Goal: Task Accomplishment & Management: Use online tool/utility

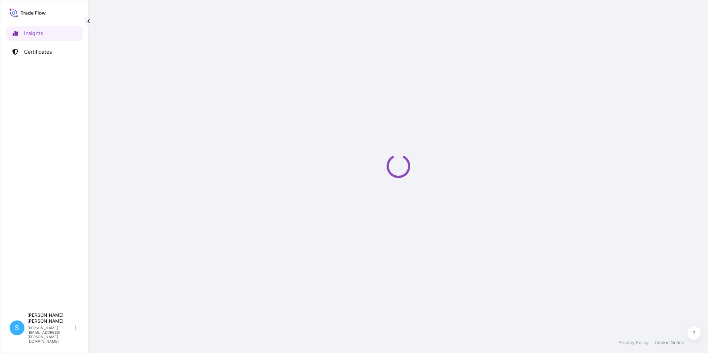
select select "2025"
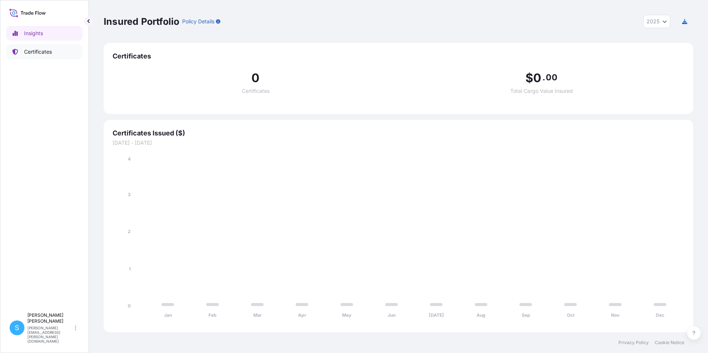
click at [41, 55] on p "Certificates" at bounding box center [38, 51] width 28 height 7
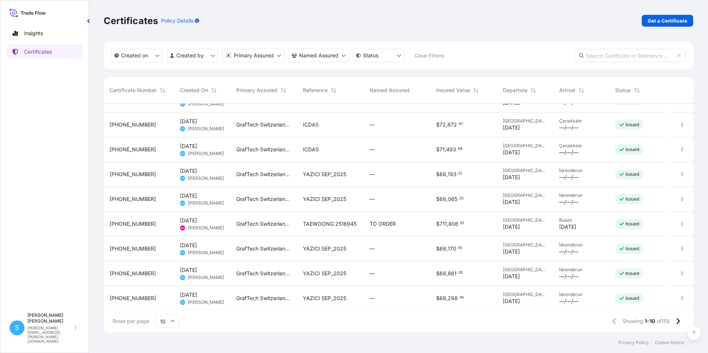
scroll to position [42, 0]
click at [677, 322] on icon at bounding box center [677, 321] width 4 height 7
click at [677, 320] on icon at bounding box center [677, 321] width 4 height 7
click at [678, 320] on icon at bounding box center [677, 321] width 4 height 7
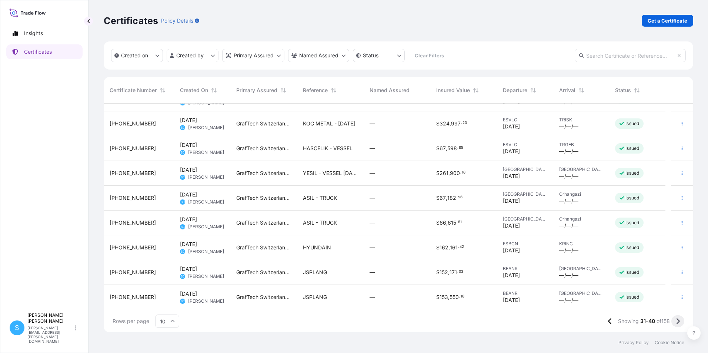
click at [675, 321] on icon at bounding box center [677, 321] width 4 height 7
click at [678, 321] on icon at bounding box center [677, 321] width 4 height 7
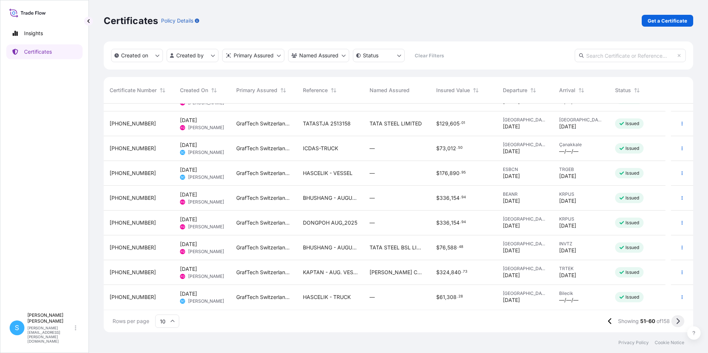
click at [677, 322] on icon at bounding box center [677, 321] width 4 height 7
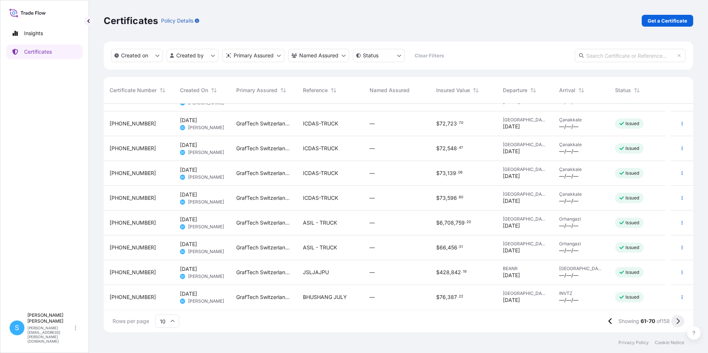
click at [677, 322] on icon at bounding box center [677, 321] width 4 height 7
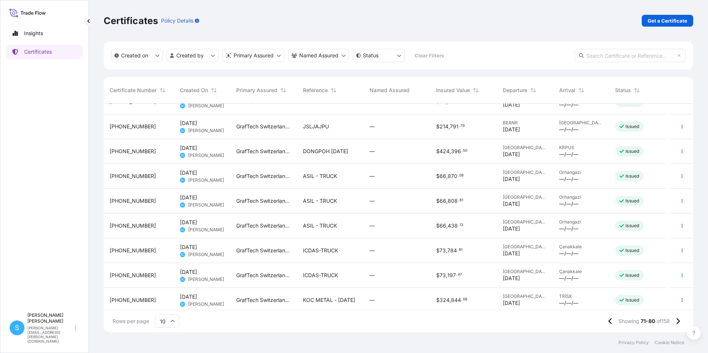
scroll to position [0, 0]
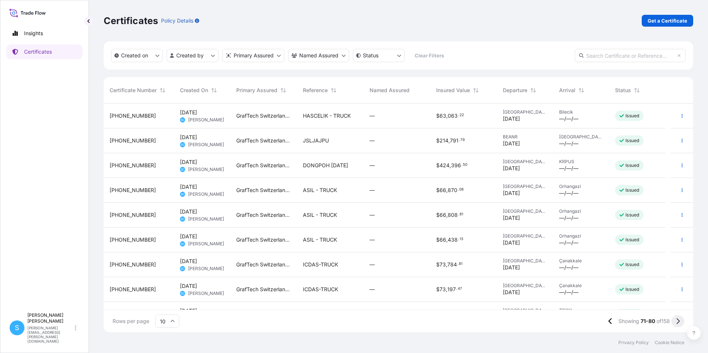
click at [677, 319] on icon at bounding box center [677, 321] width 3 height 6
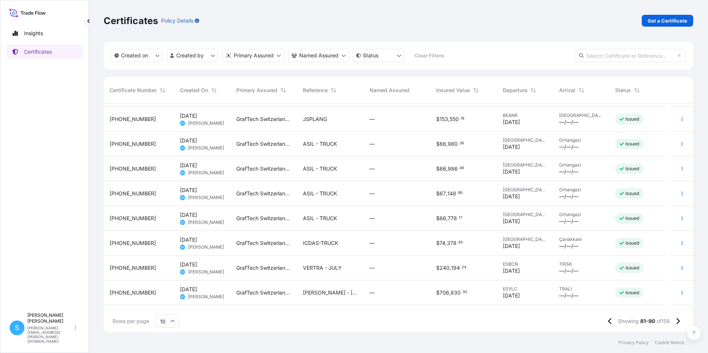
scroll to position [42, 0]
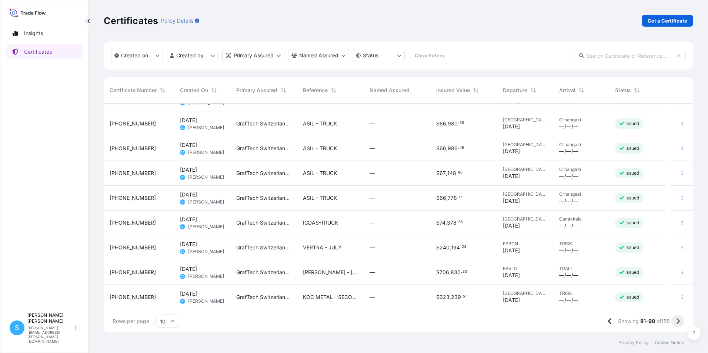
click at [679, 322] on icon at bounding box center [677, 321] width 3 height 6
click at [676, 318] on icon at bounding box center [677, 321] width 4 height 7
click at [322, 277] on div "IDC_JUN 2025" at bounding box center [330, 272] width 67 height 25
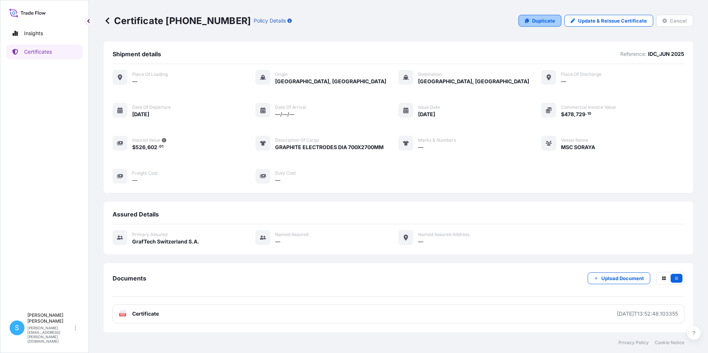
click at [529, 19] on icon at bounding box center [526, 21] width 4 height 4
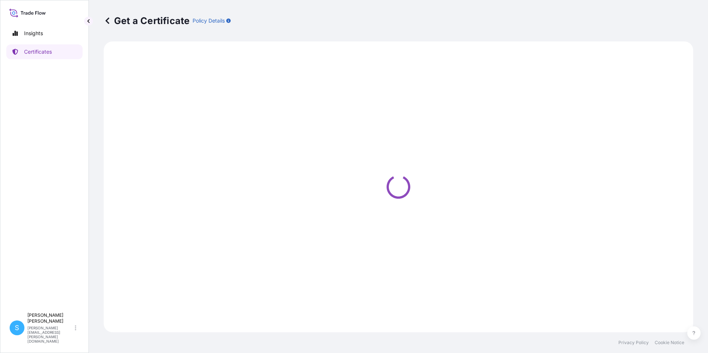
select select "Ocean Vessel"
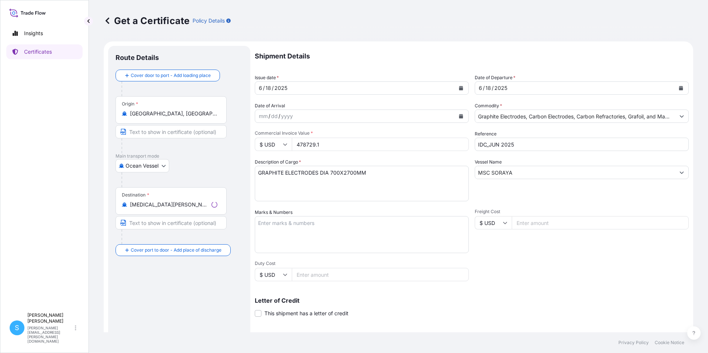
select select "31801"
click at [459, 87] on icon "Calendar" at bounding box center [461, 88] width 4 height 4
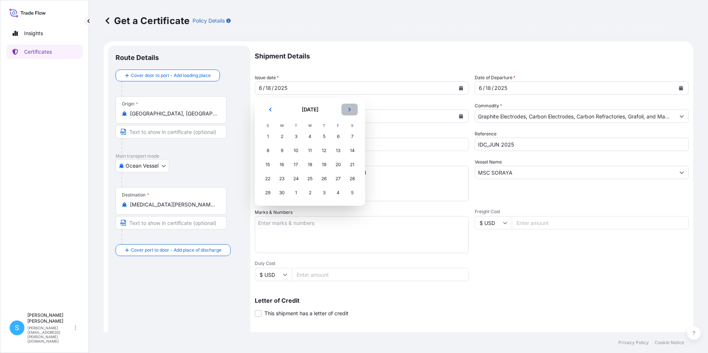
click at [351, 110] on icon "Next" at bounding box center [349, 109] width 4 height 4
click at [309, 150] on div "8" at bounding box center [309, 150] width 13 height 13
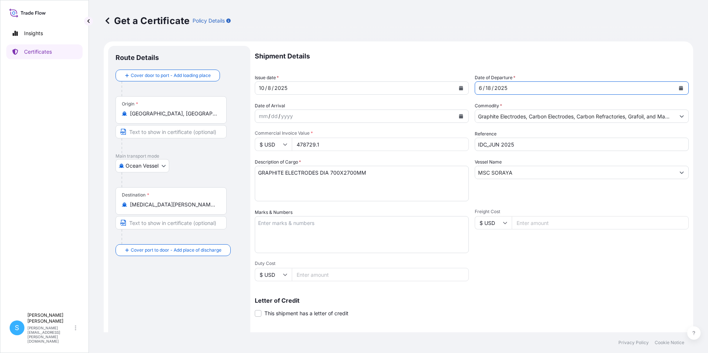
click at [587, 84] on div "[DATE]" at bounding box center [575, 87] width 200 height 13
click at [679, 87] on icon "Calendar" at bounding box center [681, 88] width 4 height 4
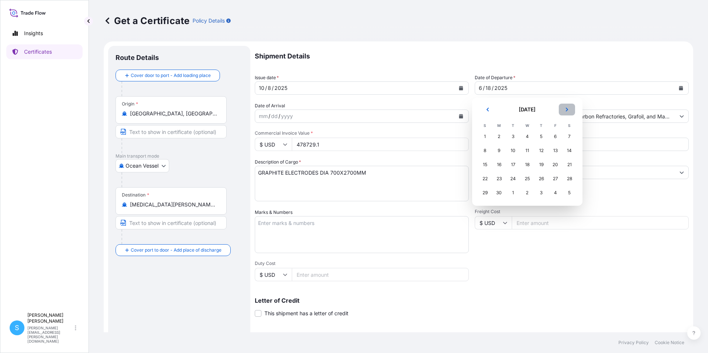
click at [562, 105] on button "Next" at bounding box center [566, 110] width 16 height 12
click at [524, 151] on div "8" at bounding box center [526, 150] width 13 height 13
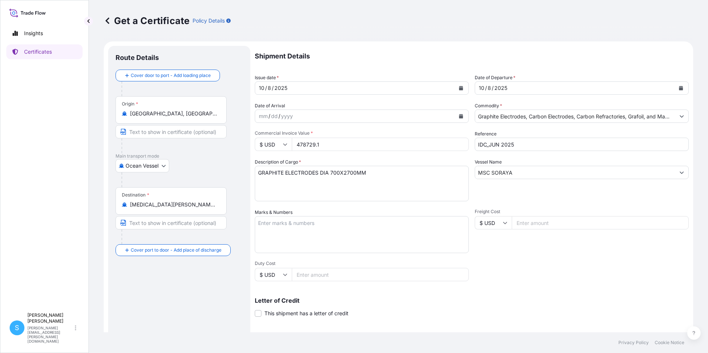
click at [346, 144] on input "478729.1" at bounding box center [380, 144] width 177 height 13
drag, startPoint x: 332, startPoint y: 147, endPoint x: 269, endPoint y: 145, distance: 62.2
click at [269, 145] on div "$ USD 478729.1" at bounding box center [362, 144] width 214 height 13
type input "272457.90"
click at [387, 187] on textarea "GRAPHITE ELECTRODES DIA 700X2700MM" at bounding box center [362, 184] width 214 height 36
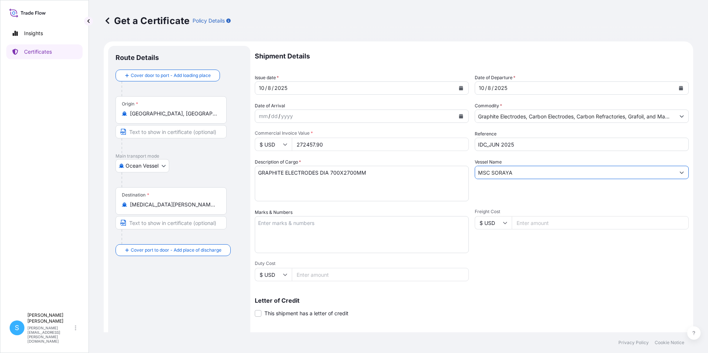
click at [522, 171] on input "MSC SORAYA" at bounding box center [575, 172] width 200 height 13
drag, startPoint x: 525, startPoint y: 176, endPoint x: 451, endPoint y: 177, distance: 73.3
click at [451, 177] on div "Shipment Details Issue date * [DATE] Date of Departure * [DATE] Date of Arrival…" at bounding box center [472, 222] width 434 height 353
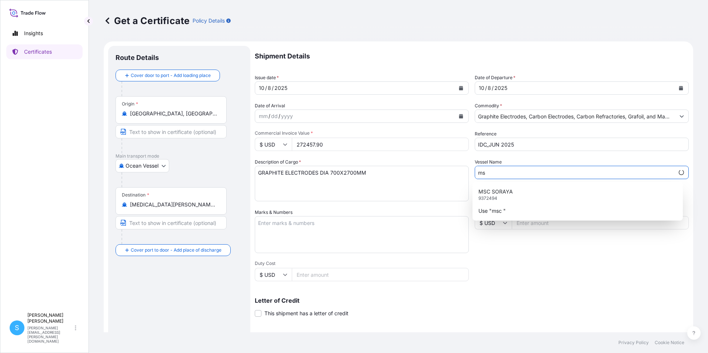
type input "m"
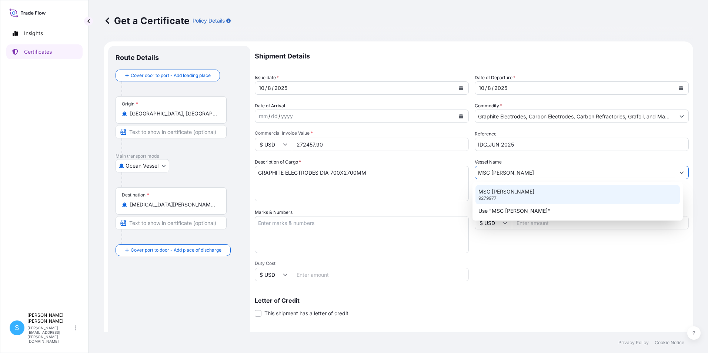
click at [537, 192] on div "MSC [PERSON_NAME] 9279977" at bounding box center [577, 194] width 205 height 19
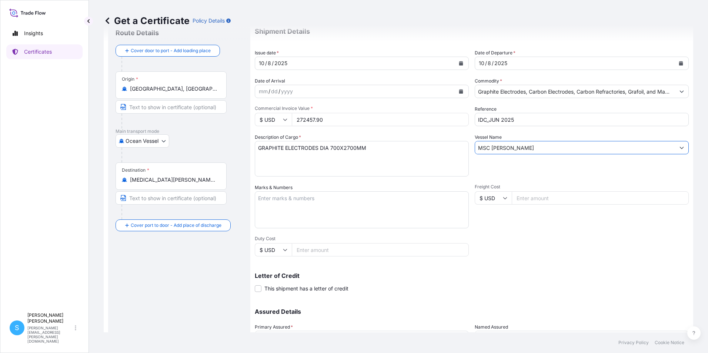
scroll to position [17, 0]
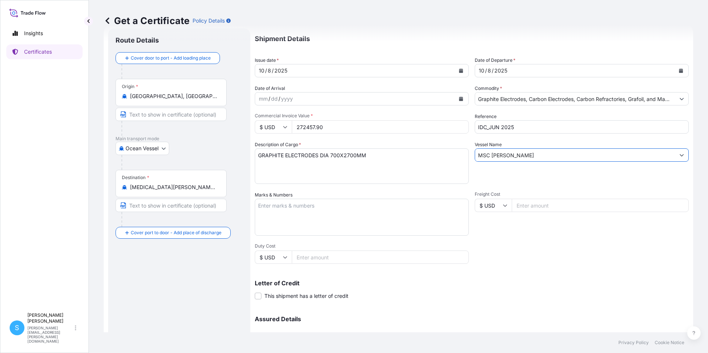
type input "MSC [PERSON_NAME]"
click at [330, 211] on textarea "Marks & Numbers" at bounding box center [362, 217] width 214 height 37
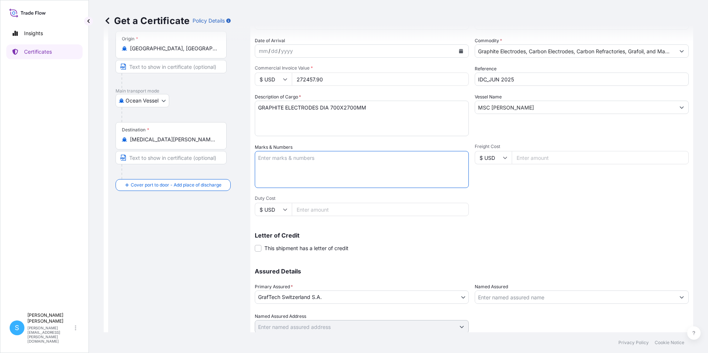
scroll to position [91, 0]
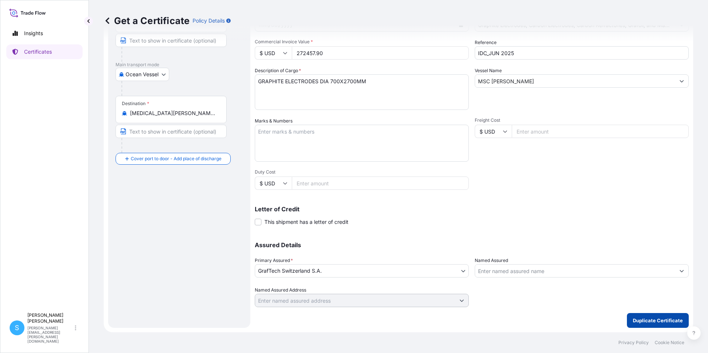
click at [664, 321] on p "Duplicate Certificate" at bounding box center [657, 320] width 50 height 7
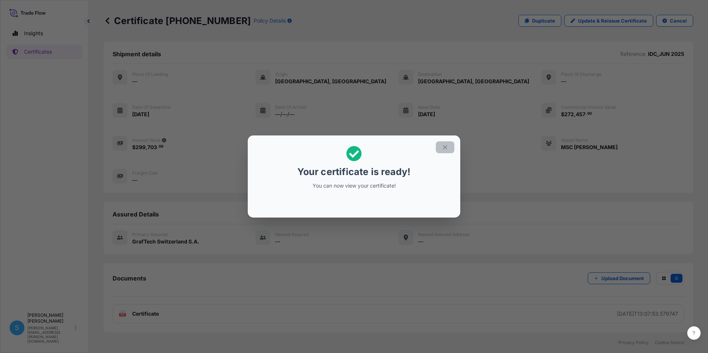
click at [445, 145] on icon "button" at bounding box center [445, 147] width 7 height 7
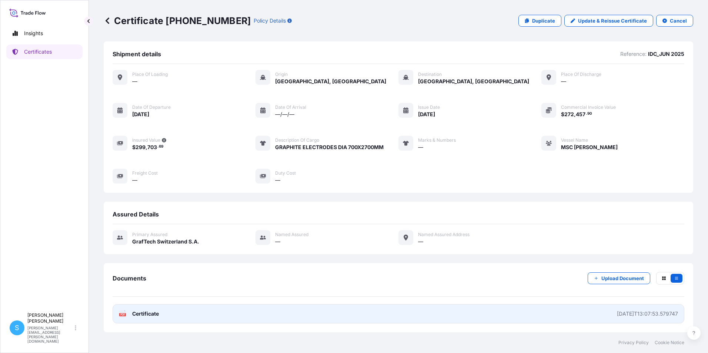
click at [183, 317] on link "PDF Certificate [DATE]T13:07:53.579747" at bounding box center [398, 313] width 571 height 19
